Goal: Task Accomplishment & Management: Complete application form

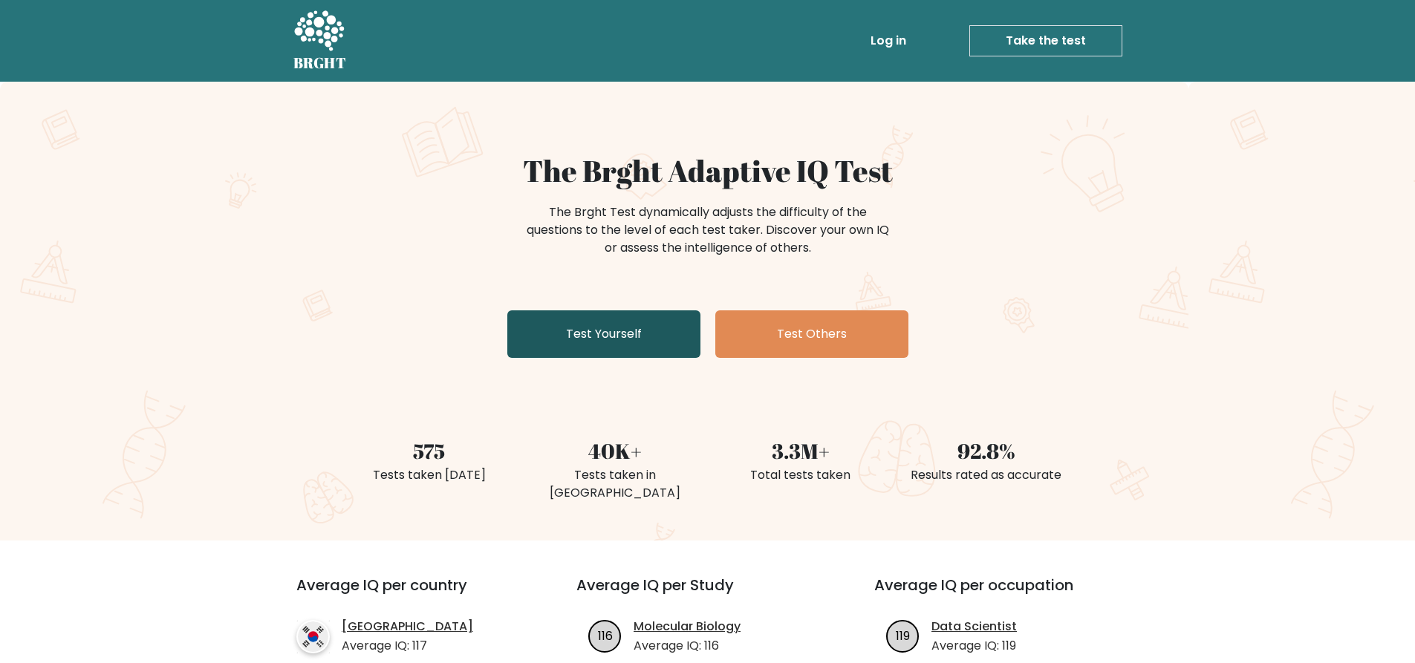
click at [665, 345] on link "Test Yourself" at bounding box center [603, 334] width 193 height 48
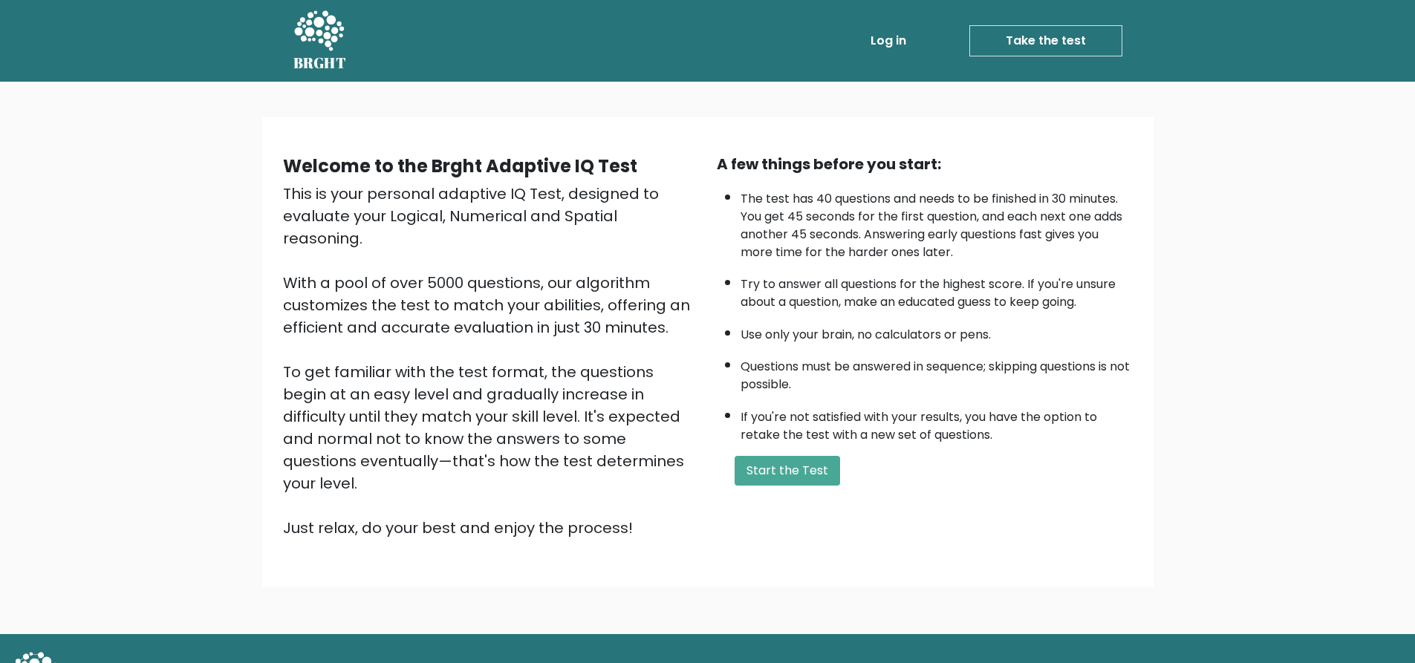
click at [806, 487] on div "A few things before you start: The test has 40 questions and needs to be finish…" at bounding box center [925, 346] width 434 height 386
click at [803, 454] on div "A few things before you start: The test has 40 questions and needs to be finish…" at bounding box center [925, 346] width 434 height 386
click at [802, 463] on button "Start the Test" at bounding box center [786, 471] width 105 height 30
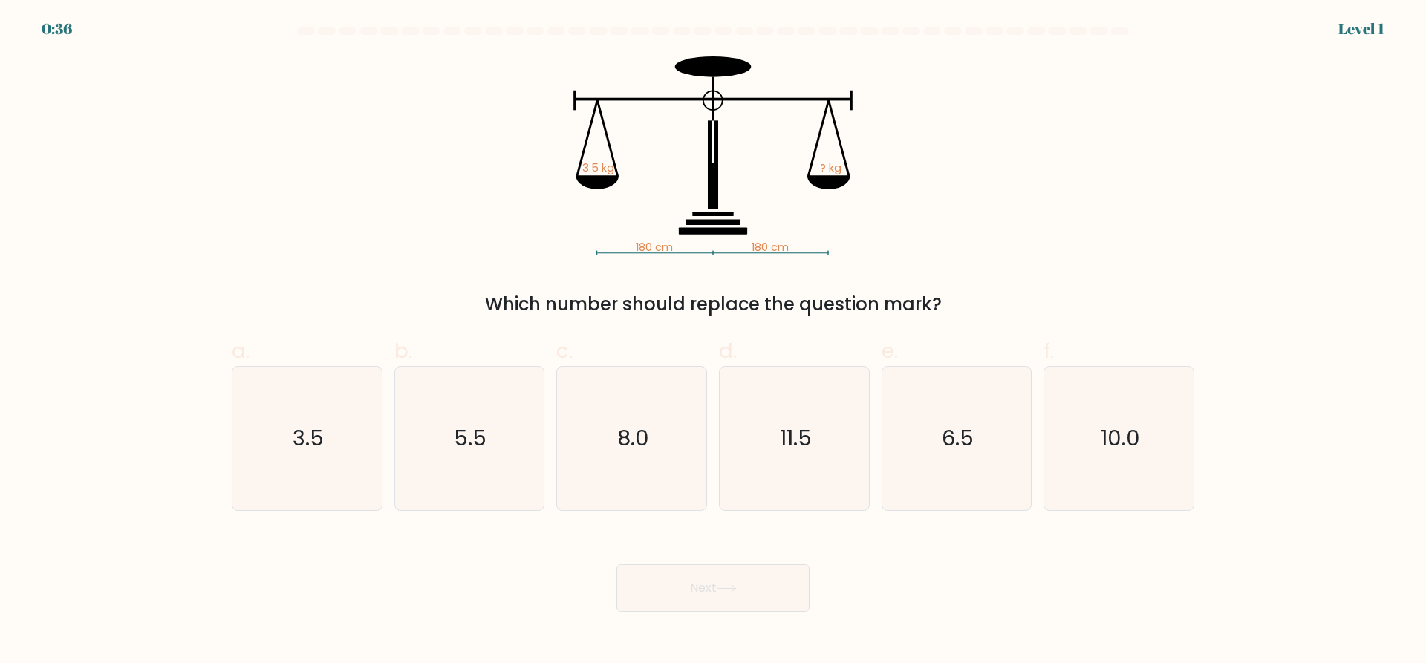
drag, startPoint x: 971, startPoint y: 561, endPoint x: 969, endPoint y: 584, distance: 23.1
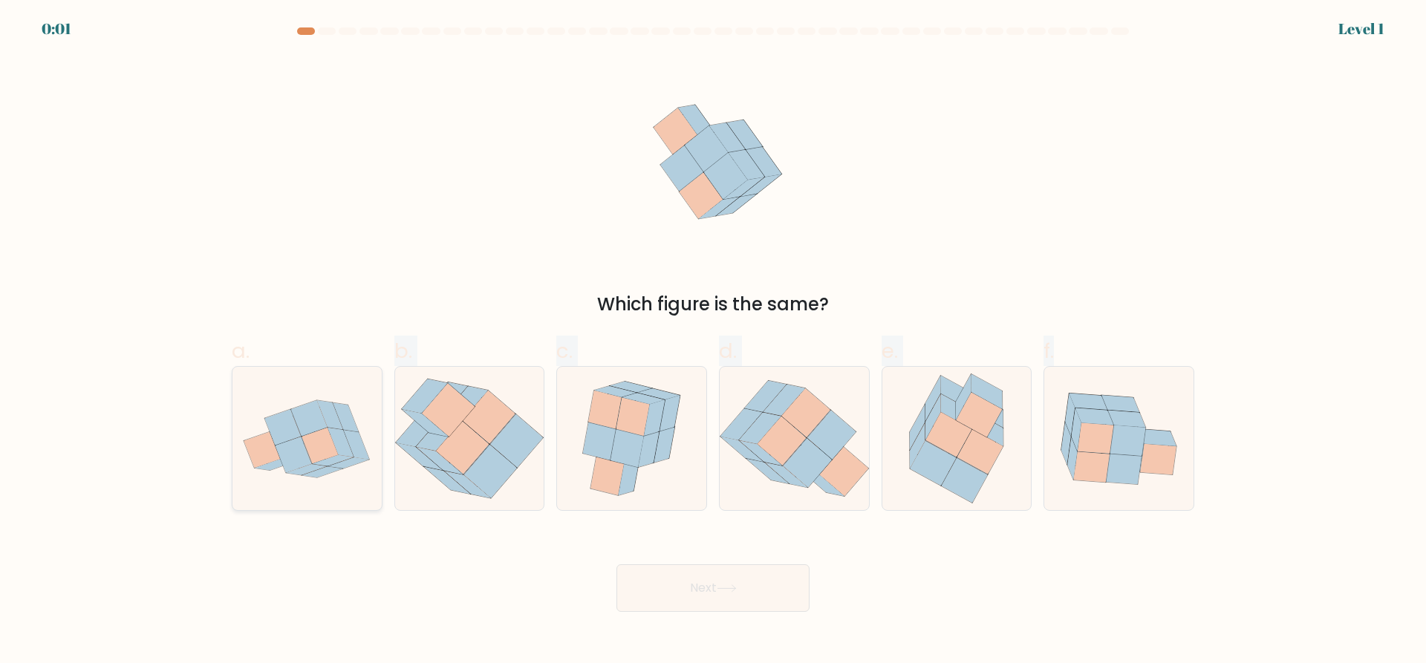
click at [337, 509] on form at bounding box center [713, 319] width 1426 height 584
click at [252, 450] on icon at bounding box center [262, 450] width 36 height 36
click at [713, 342] on input "a." at bounding box center [713, 337] width 1 height 10
radio input "true"
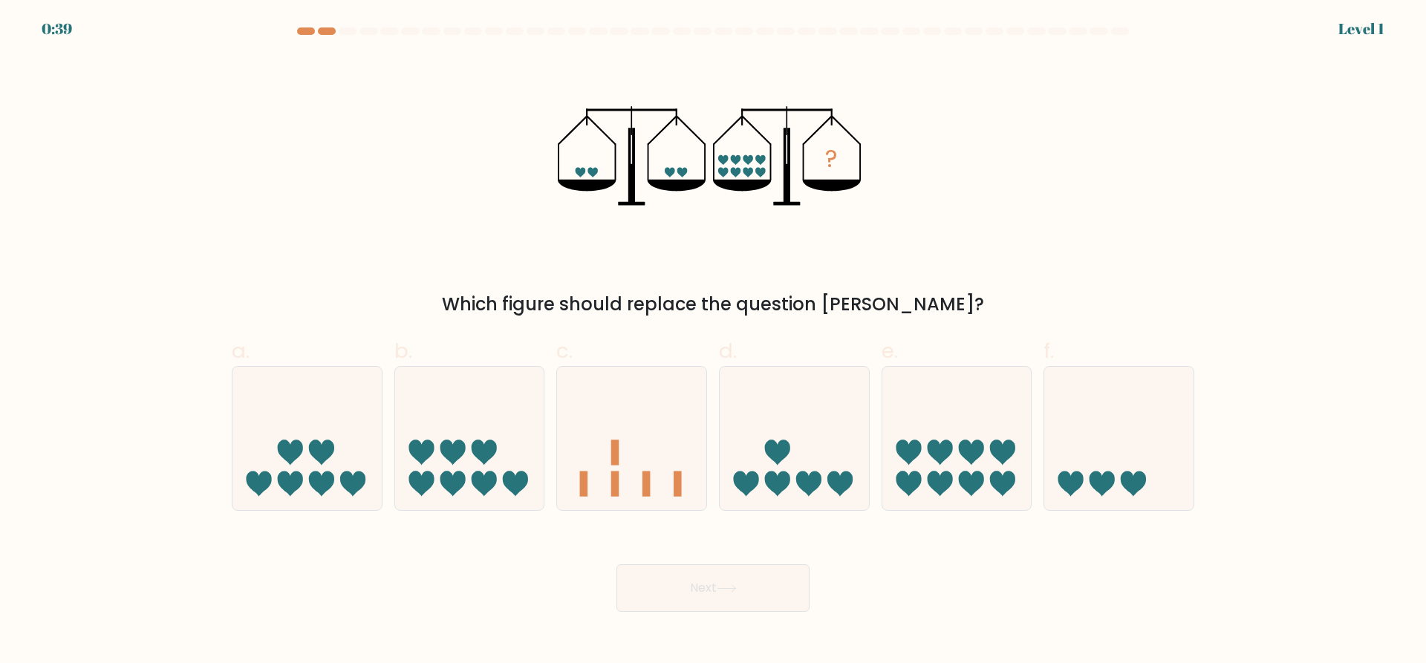
click at [566, 119] on icon "?" at bounding box center [713, 155] width 311 height 199
click at [943, 450] on icon at bounding box center [939, 452] width 25 height 25
click at [714, 342] on input "e." at bounding box center [713, 337] width 1 height 10
radio input "true"
click at [725, 593] on icon at bounding box center [727, 588] width 20 height 8
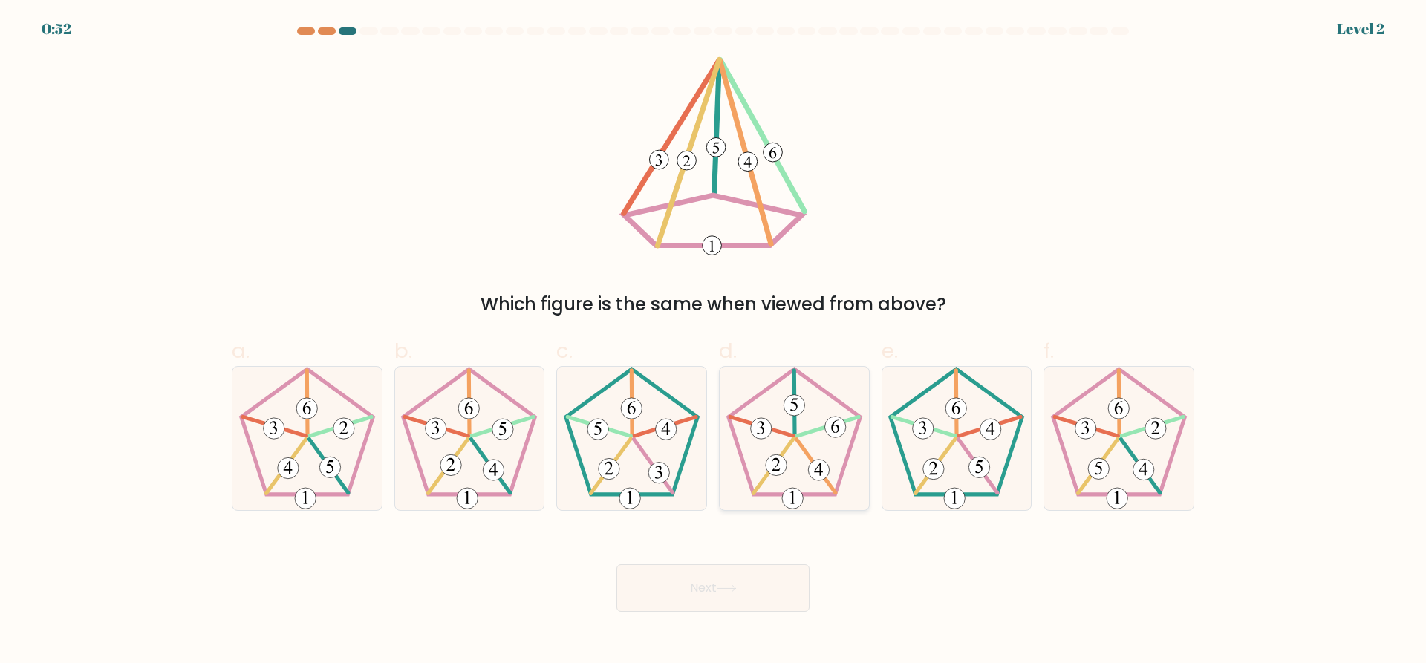
click at [790, 453] on icon at bounding box center [794, 438] width 143 height 143
click at [714, 342] on input "d." at bounding box center [713, 337] width 1 height 10
radio input "true"
click at [717, 593] on button "Next" at bounding box center [712, 588] width 193 height 48
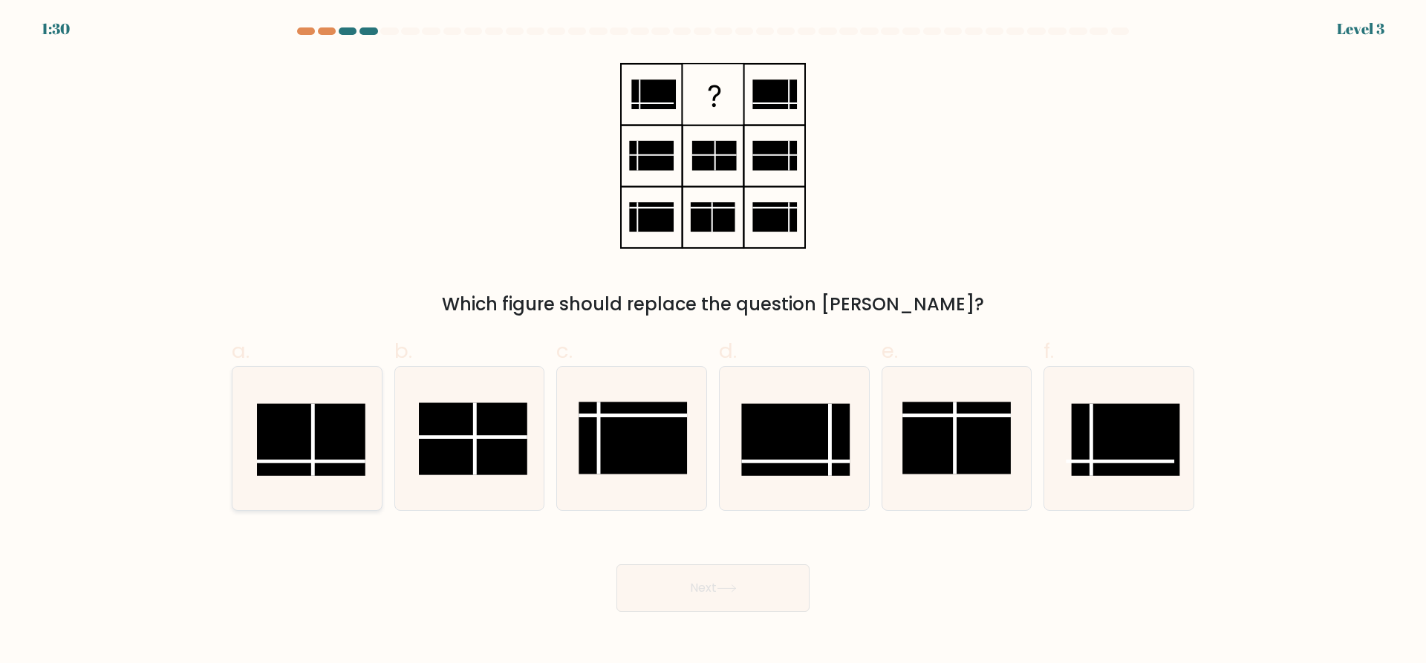
click at [288, 400] on icon at bounding box center [306, 438] width 143 height 143
click at [713, 342] on input "a." at bounding box center [713, 337] width 1 height 10
radio input "true"
drag, startPoint x: 791, startPoint y: 652, endPoint x: 773, endPoint y: 628, distance: 29.7
click at [789, 648] on body "1:29 Level 3" at bounding box center [713, 331] width 1426 height 663
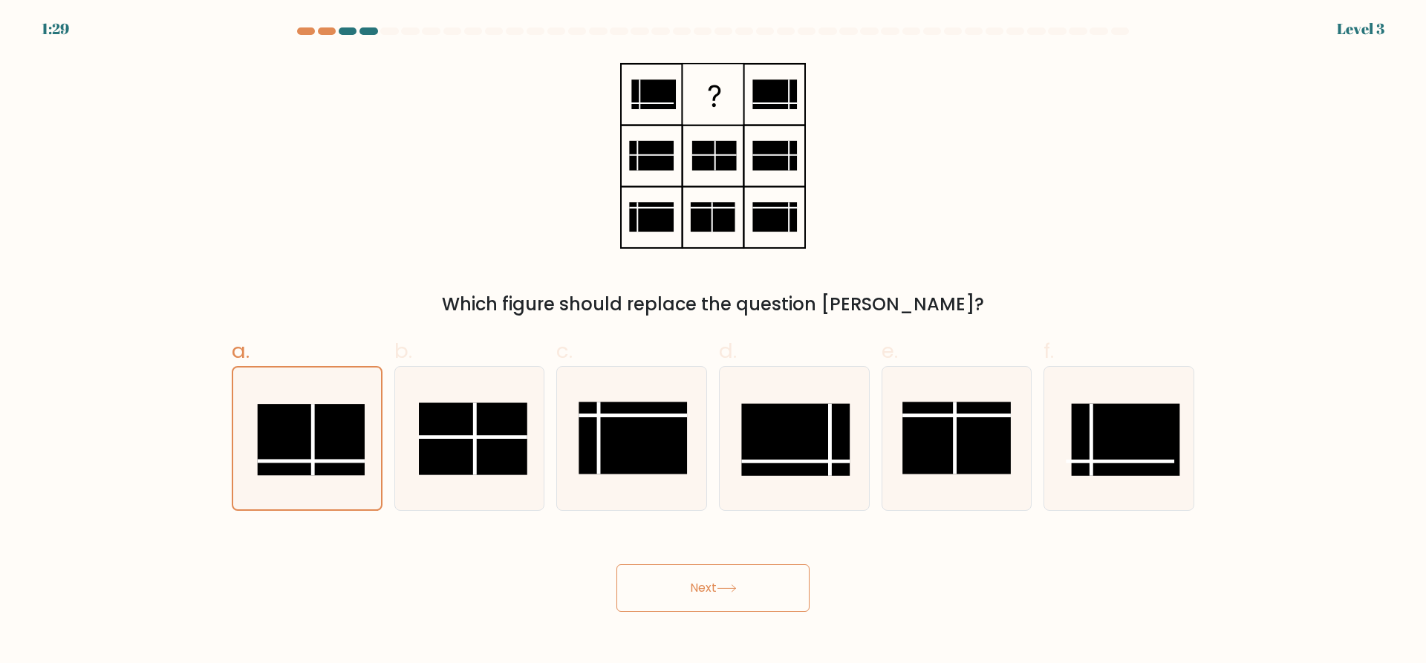
click at [717, 587] on button "Next" at bounding box center [712, 588] width 193 height 48
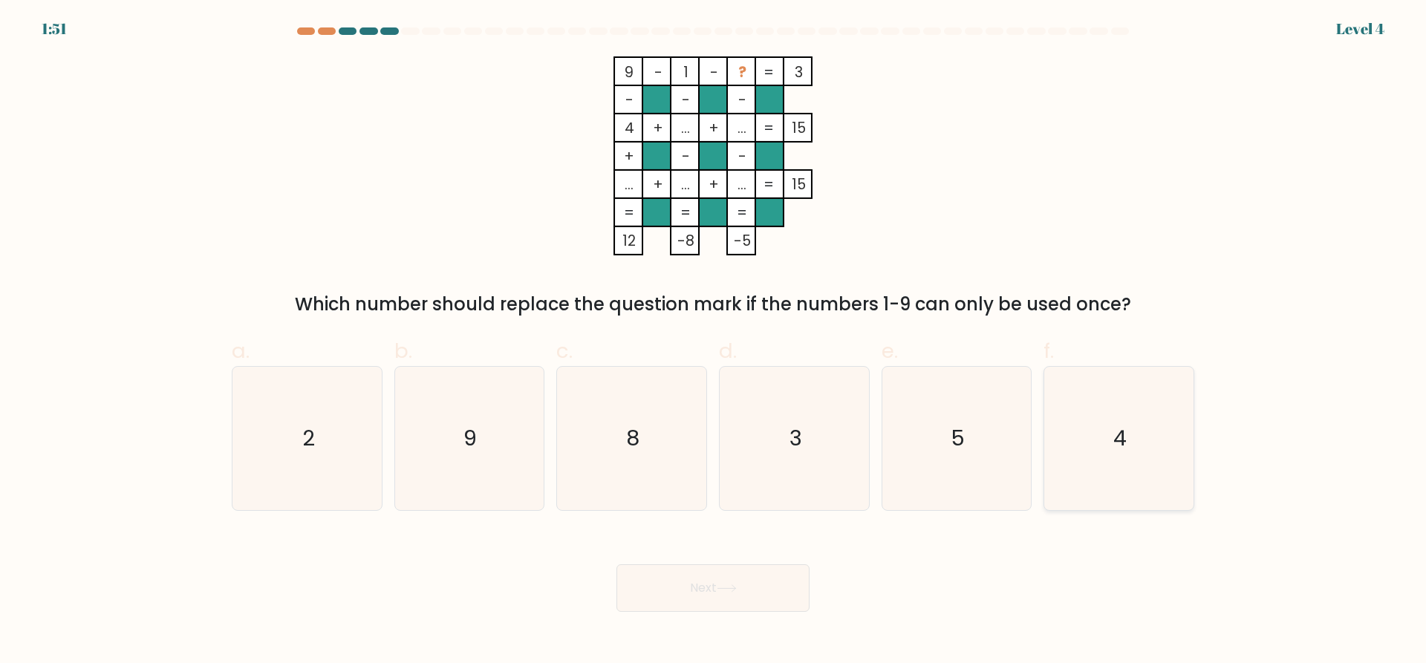
click at [1132, 451] on icon "4" at bounding box center [1118, 438] width 143 height 143
click at [714, 342] on input "f. 4" at bounding box center [713, 337] width 1 height 10
radio input "true"
click at [708, 599] on button "Next" at bounding box center [712, 588] width 193 height 48
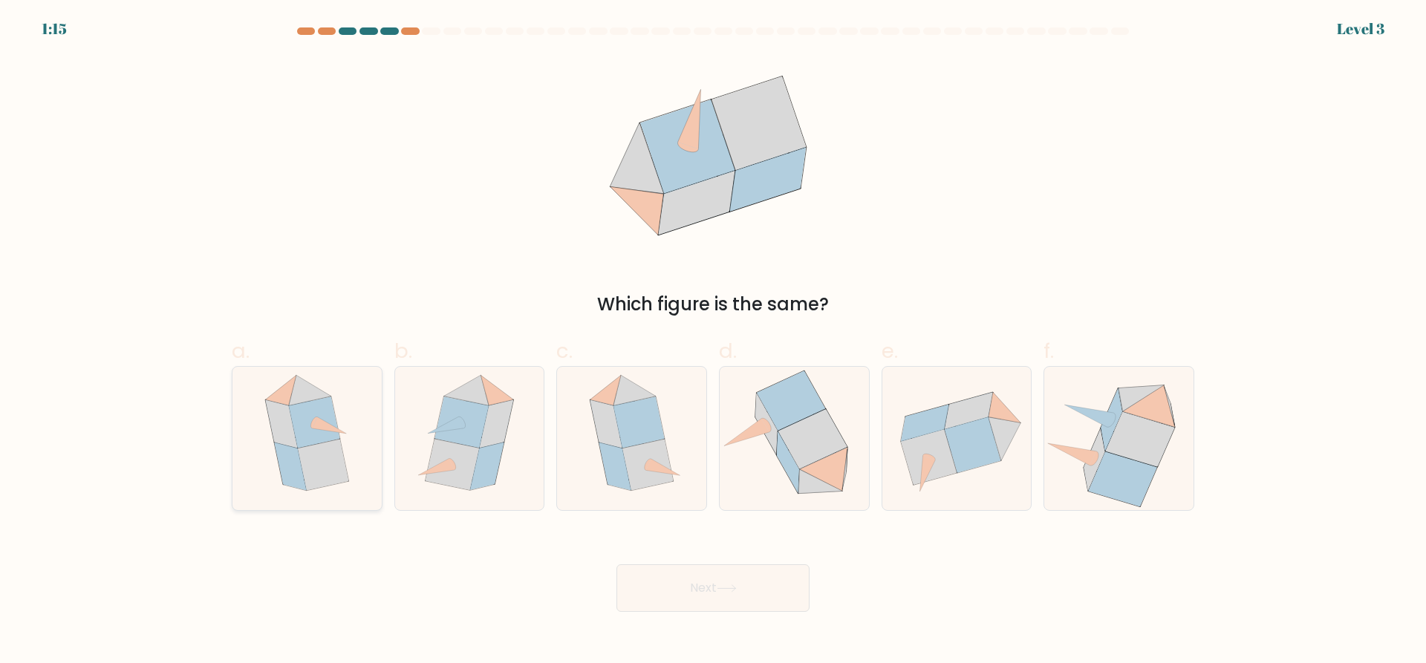
click at [267, 477] on icon at bounding box center [307, 438] width 117 height 143
click at [713, 342] on input "a." at bounding box center [713, 337] width 1 height 10
radio input "true"
click at [692, 593] on button "Next" at bounding box center [712, 588] width 193 height 48
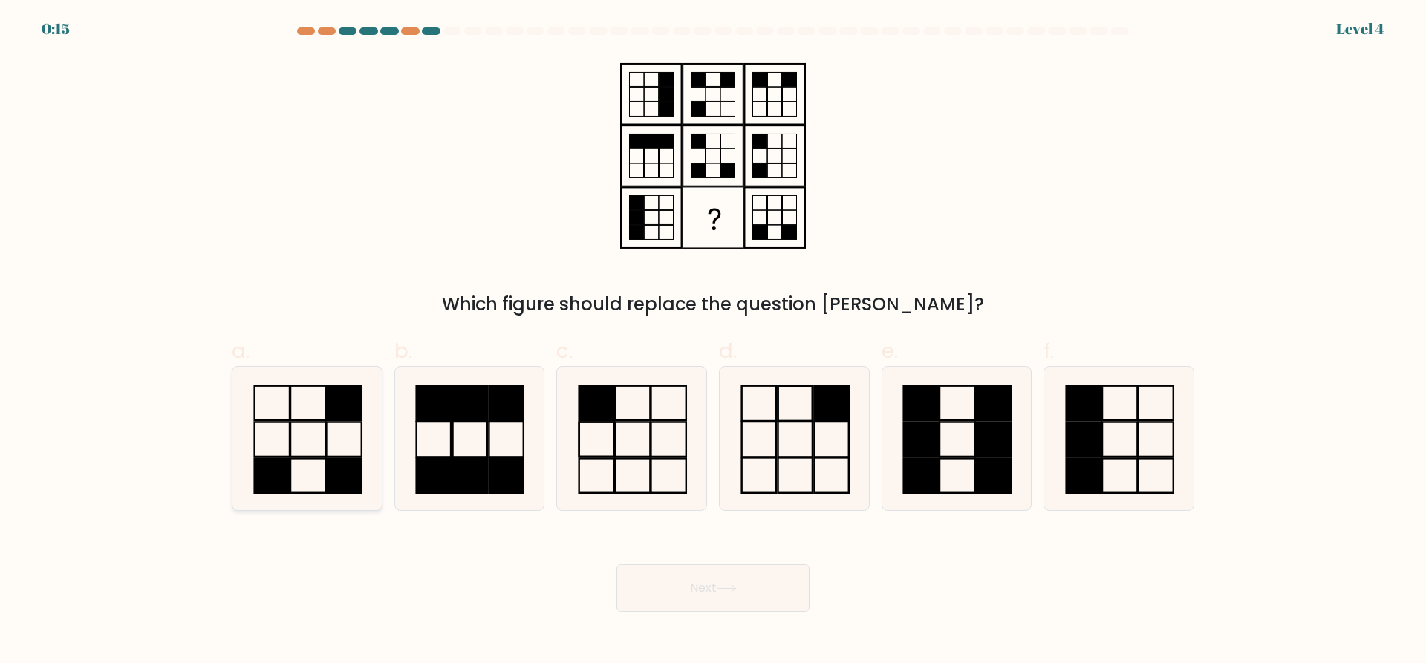
click at [301, 448] on icon at bounding box center [306, 438] width 143 height 143
click at [713, 342] on input "a." at bounding box center [713, 337] width 1 height 10
radio input "true"
click at [723, 619] on body "0:14 Level 4" at bounding box center [713, 331] width 1426 height 663
click at [707, 606] on button "Next" at bounding box center [712, 588] width 193 height 48
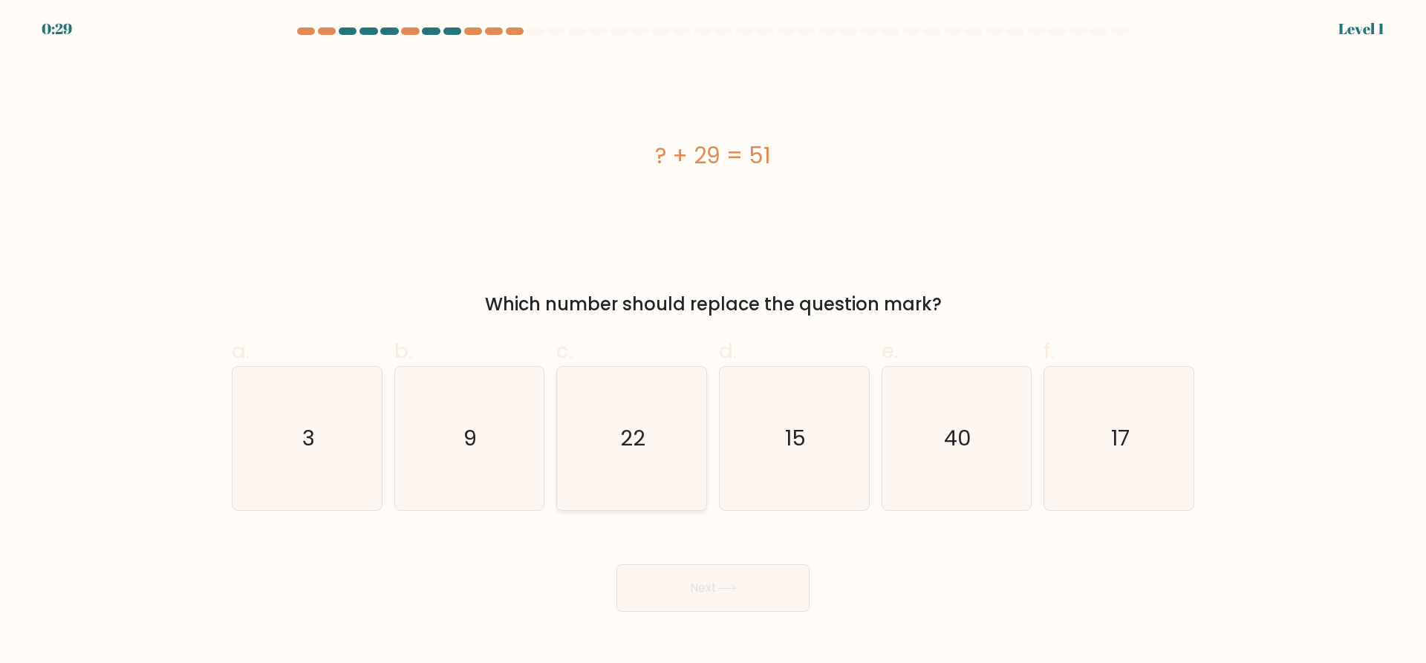
click at [620, 411] on icon "22" at bounding box center [631, 438] width 143 height 143
click at [713, 342] on input "c. 22" at bounding box center [713, 337] width 1 height 10
radio input "true"
click at [700, 581] on button "Next" at bounding box center [712, 588] width 193 height 48
